Goal: Task Accomplishment & Management: Use online tool/utility

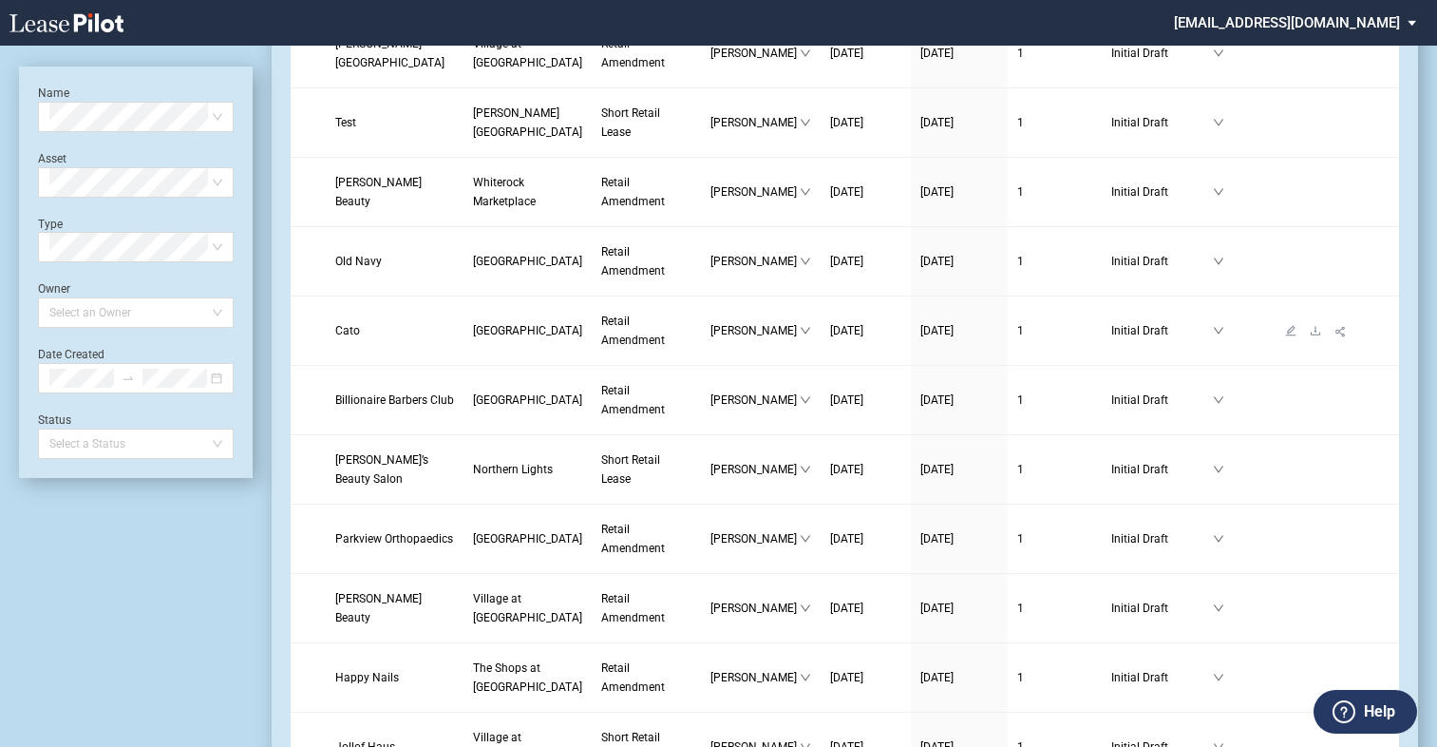
scroll to position [1235, 0]
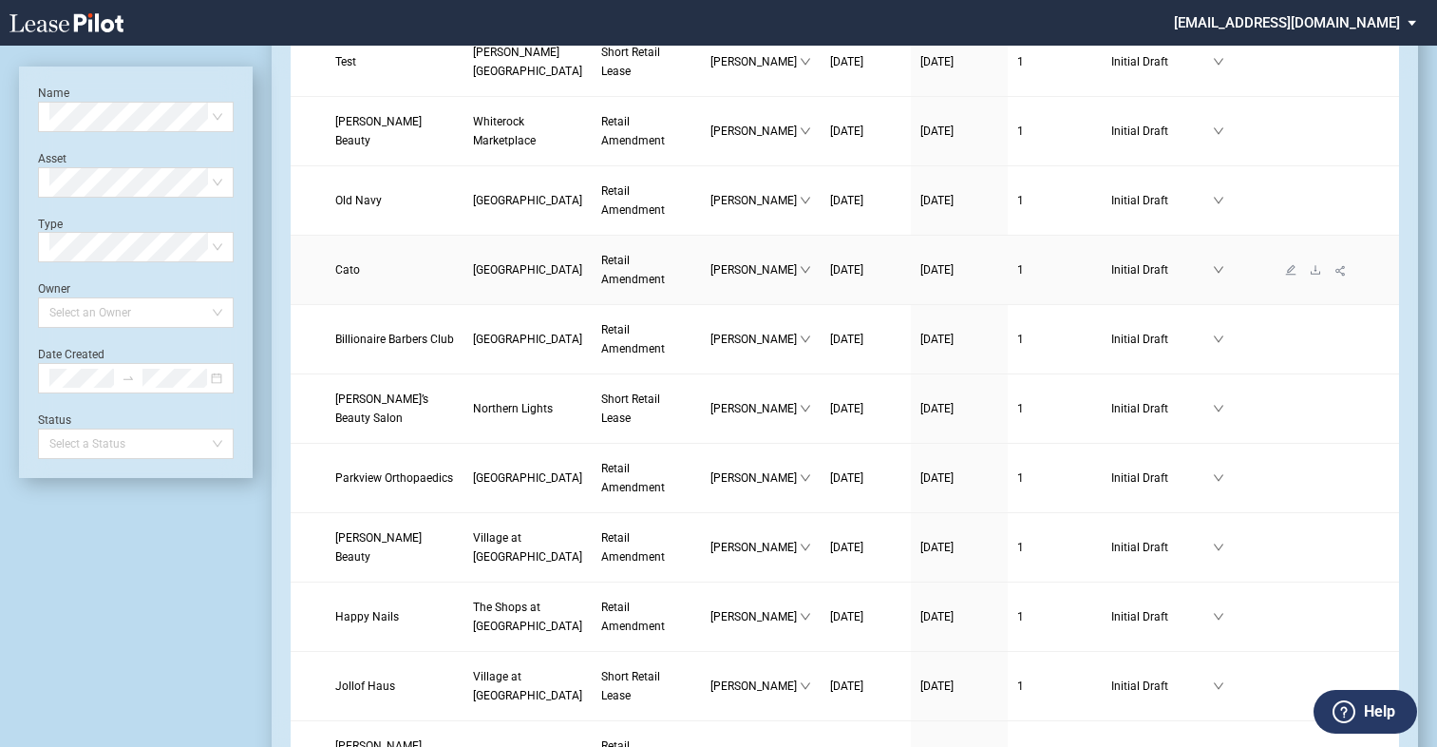
click at [601, 286] on span "Retail Amendment" at bounding box center [633, 270] width 64 height 32
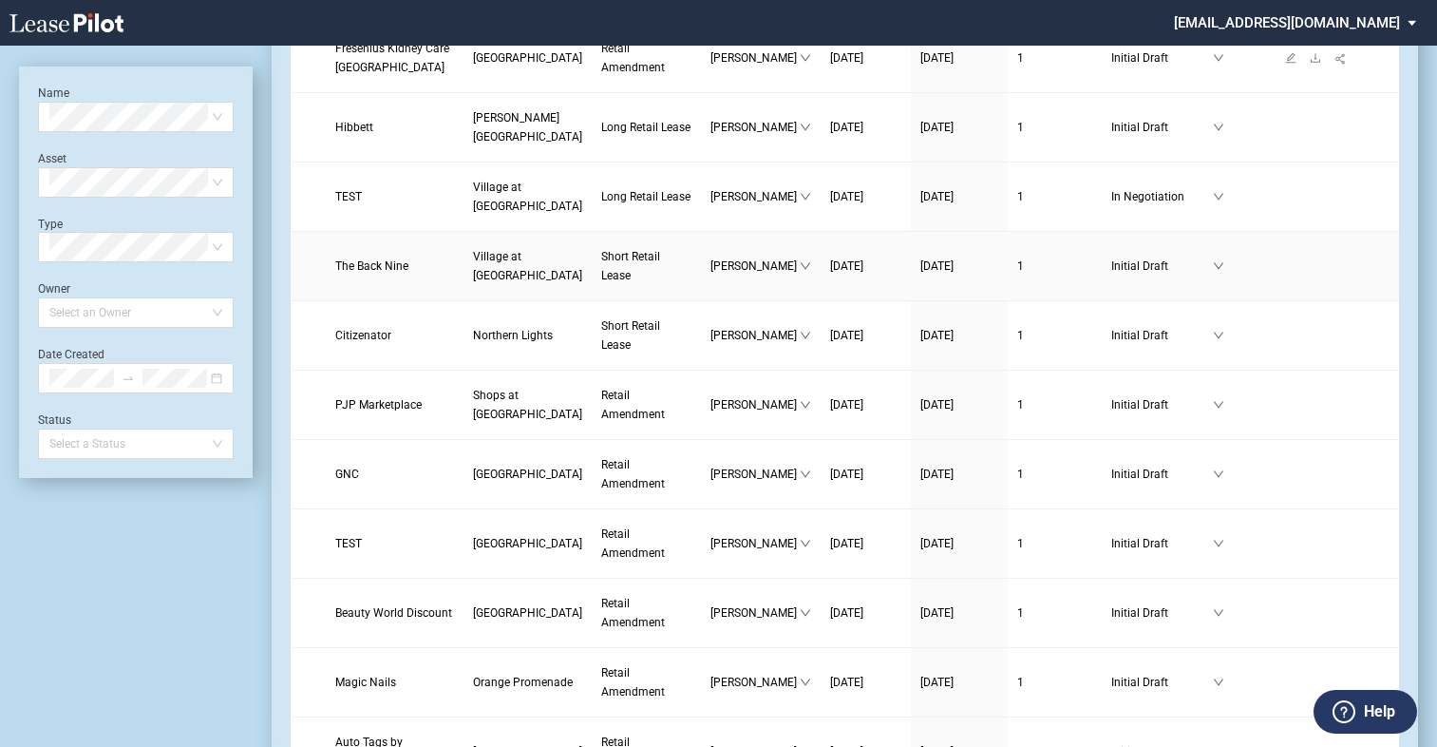
scroll to position [2090, 0]
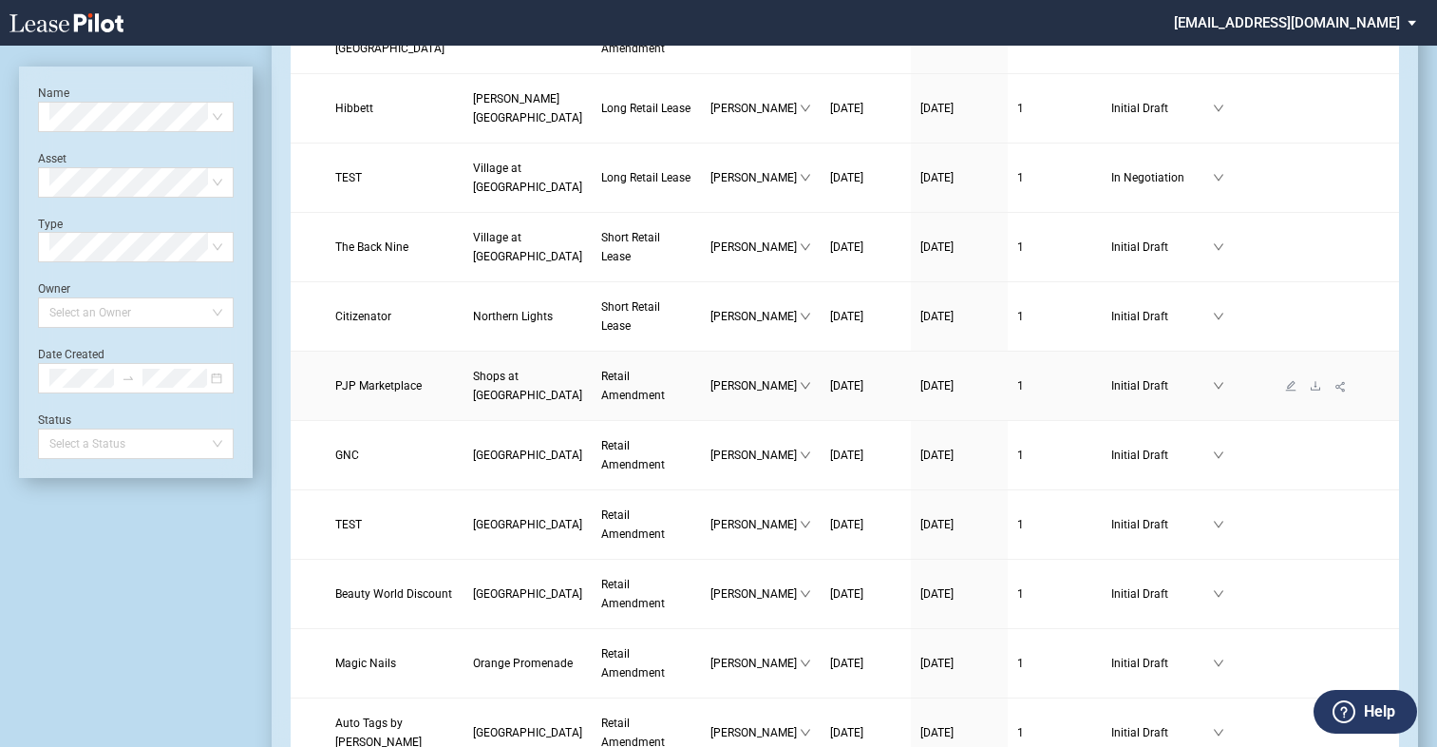
click at [710, 395] on span "Lauren Pagano" at bounding box center [754, 385] width 89 height 19
click at [601, 402] on span "Retail Amendment" at bounding box center [633, 385] width 64 height 32
